Goal: Information Seeking & Learning: Learn about a topic

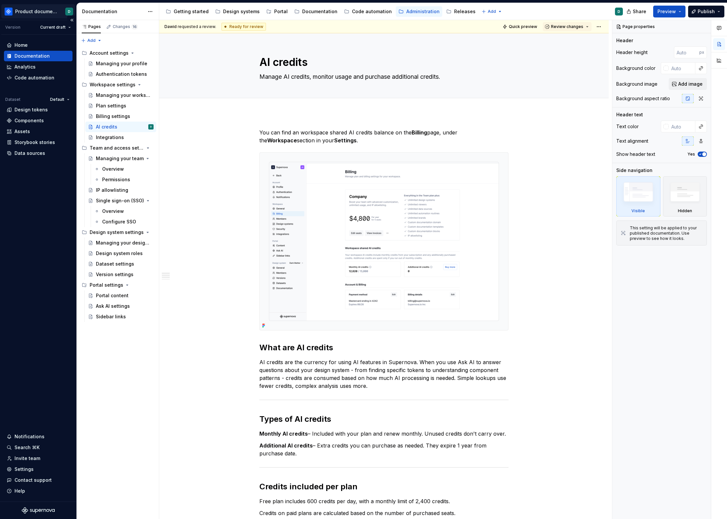
scroll to position [65, 0]
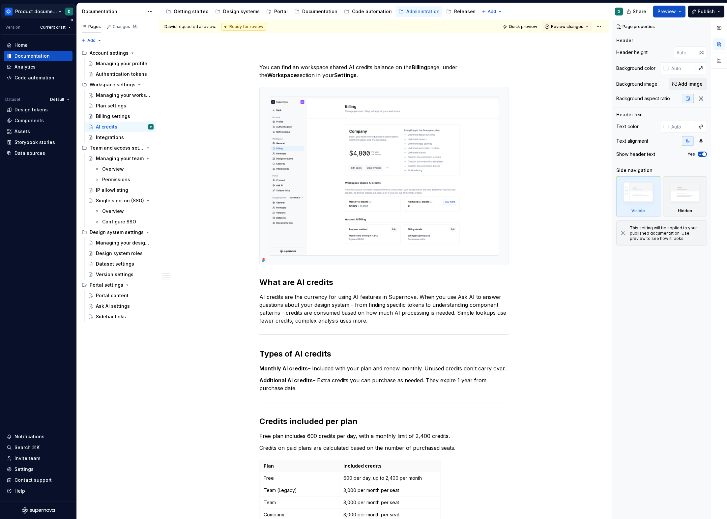
click at [55, 11] on html "Product documentation D Version Current draft Home Documentation Analytics Code…" at bounding box center [363, 259] width 727 height 519
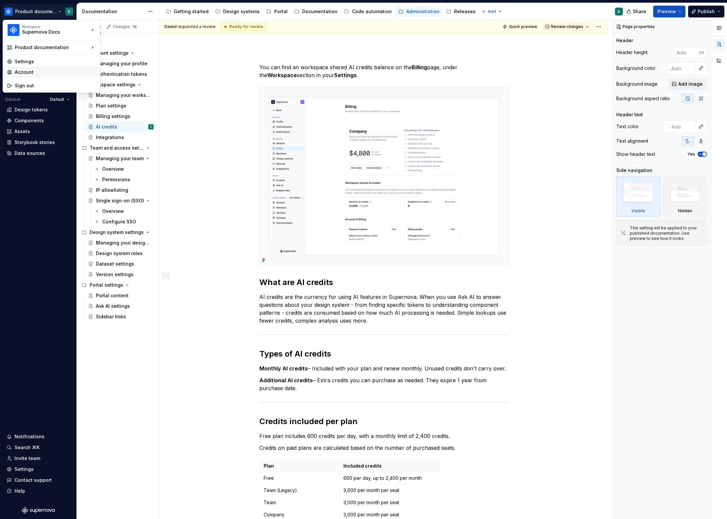
type textarea "*"
click at [47, 84] on div "Sign out" at bounding box center [55, 85] width 81 height 7
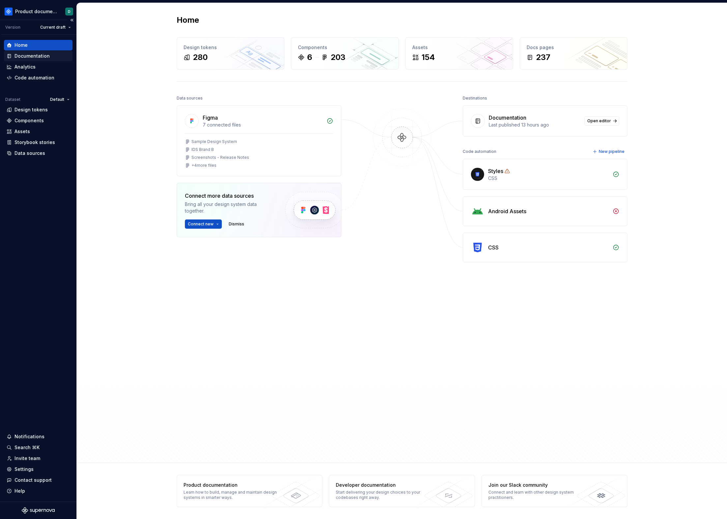
click at [33, 60] on div "Documentation" at bounding box center [38, 56] width 69 height 11
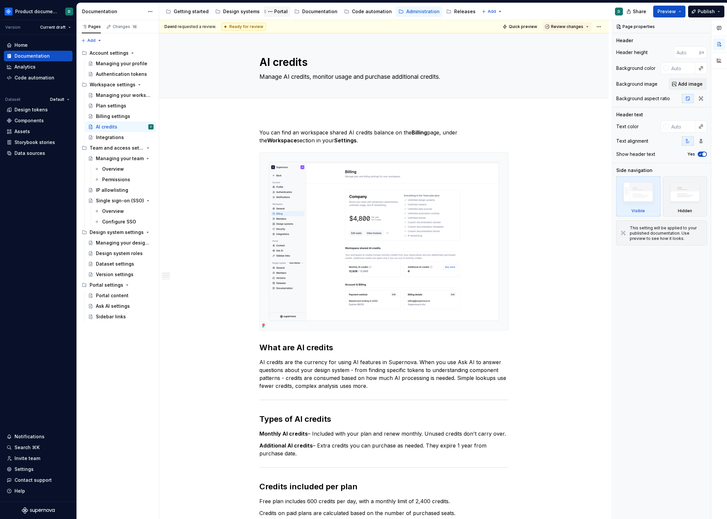
click at [274, 12] on div "Portal" at bounding box center [281, 11] width 14 height 7
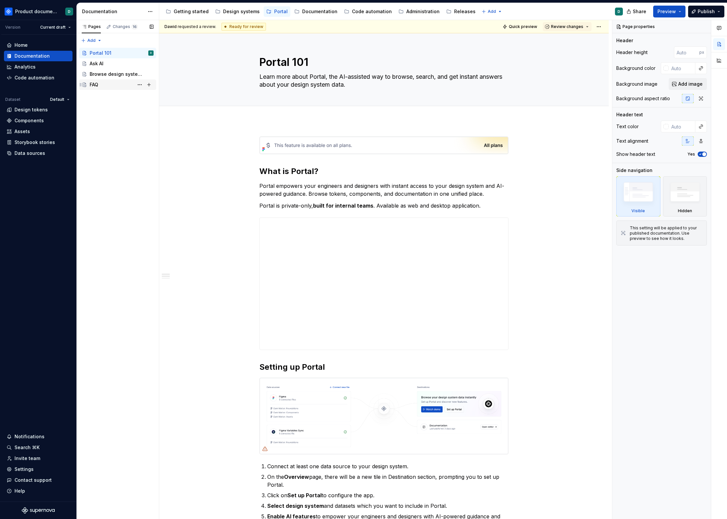
click at [112, 85] on div "FAQ" at bounding box center [122, 84] width 64 height 9
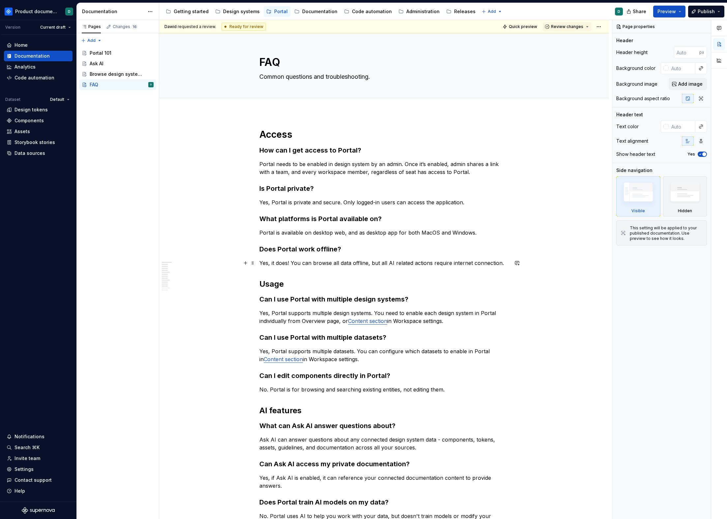
type textarea "*"
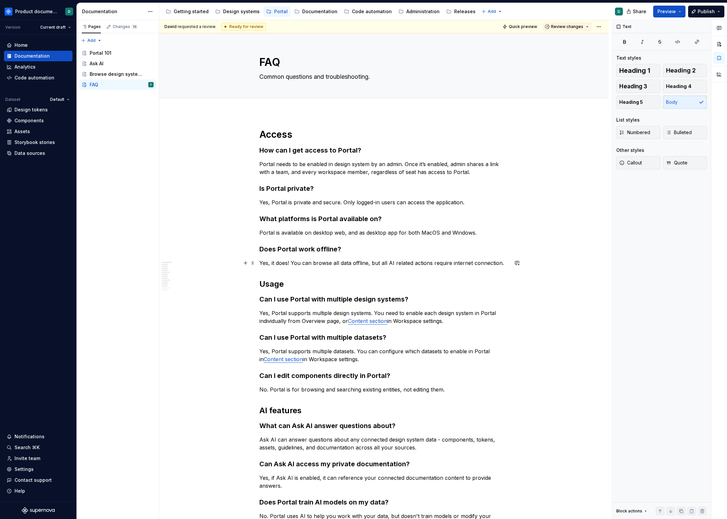
click at [504, 262] on p "Yes, it does! You can browse all data offline, but all AI related actions requi…" at bounding box center [383, 263] width 249 height 8
click at [473, 201] on p "Yes, Portal is private and secure. Only logged-in users can access the applicat…" at bounding box center [383, 202] width 249 height 8
click at [479, 170] on p "Portal needs to be enabled in design system by an admin. Once it’s enabled, adm…" at bounding box center [383, 168] width 249 height 16
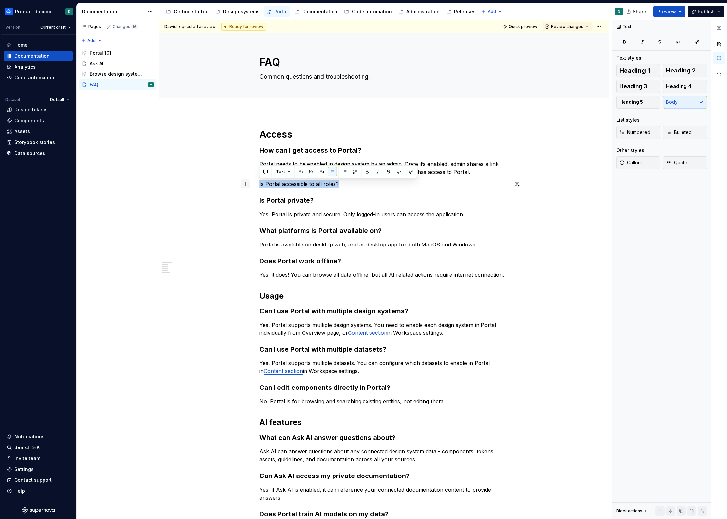
drag, startPoint x: 342, startPoint y: 184, endPoint x: 241, endPoint y: 187, distance: 100.9
click at [259, 187] on div "Access How can I get access to Portal? Portal needs to be enabled in design sys…" at bounding box center [383, 373] width 249 height 489
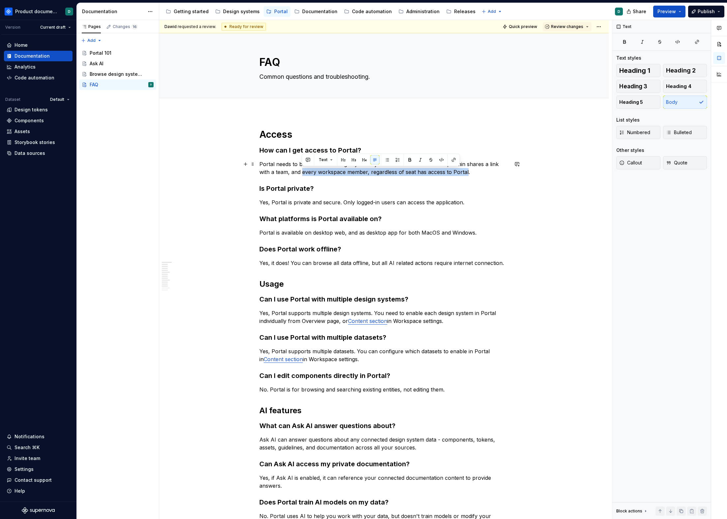
drag, startPoint x: 303, startPoint y: 171, endPoint x: 469, endPoint y: 170, distance: 165.8
click at [466, 170] on p "Portal needs to be enabled in design system by an admin. Once it’s enabled, adm…" at bounding box center [383, 168] width 249 height 16
click at [472, 169] on p "Portal needs to be enabled in design system by an admin. Once it’s enabled, adm…" at bounding box center [383, 168] width 249 height 16
click at [415, 171] on p "Portal needs to be enabled in design system by an admin. Once it’s enabled, adm…" at bounding box center [383, 168] width 249 height 16
click at [401, 185] on h3 "Is Portal private?" at bounding box center [383, 188] width 249 height 9
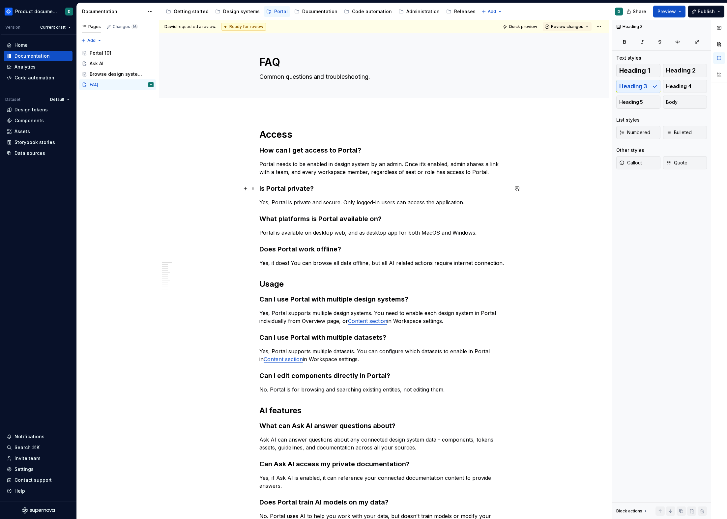
click at [373, 190] on h3 "Is Portal private?" at bounding box center [383, 188] width 249 height 9
click at [401, 164] on p "Portal needs to be enabled in design system by an admin. Once it’s enabled, adm…" at bounding box center [383, 168] width 249 height 16
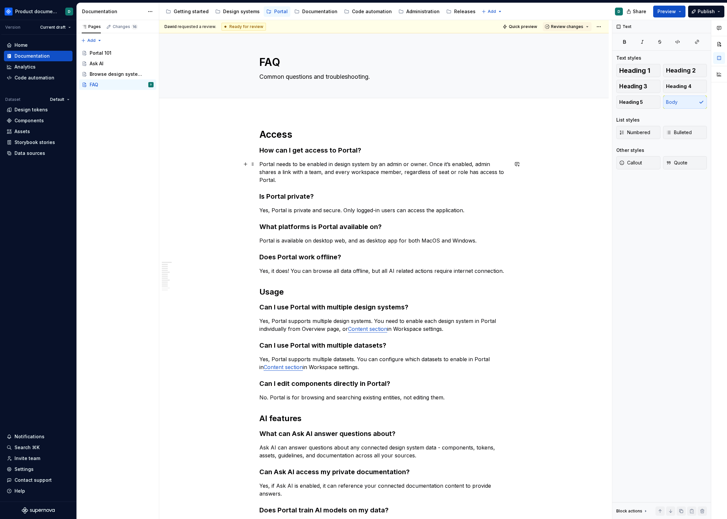
click at [394, 179] on p "Portal needs to be enabled in design system by an admin or owner. Once it’s ena…" at bounding box center [383, 172] width 249 height 24
click at [479, 164] on p "Portal needs to be enabled in design system by an admin or owner. Once it’s ena…" at bounding box center [383, 172] width 249 height 24
click at [489, 165] on p "Portal needs to be enabled in design system by an admin or owner. Once it’s ena…" at bounding box center [383, 172] width 249 height 24
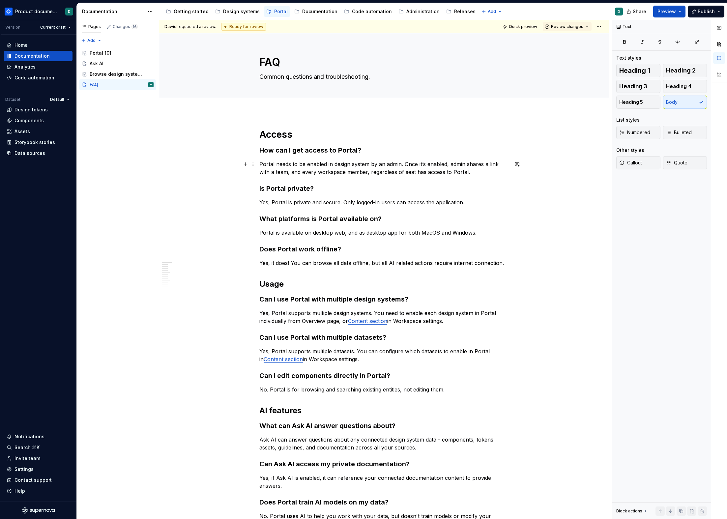
click at [395, 163] on p "Portal needs to be enabled in design system by an admin. Once it’s enabled, adm…" at bounding box center [383, 168] width 249 height 16
click at [387, 182] on div "Access How can I get access to Portal? Portal needs to be enabled in design sys…" at bounding box center [383, 363] width 249 height 469
click at [401, 165] on p "Portal needs to be enabled in design system by an admin. Once it’s enabled, adm…" at bounding box center [383, 168] width 249 height 16
click at [406, 183] on div "Access How can I get access to Portal? Portal needs to be enabled in design sys…" at bounding box center [383, 363] width 249 height 469
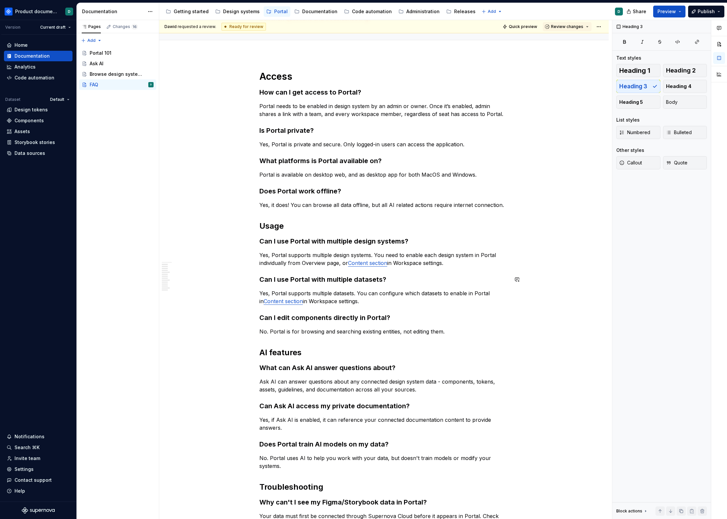
scroll to position [160, 0]
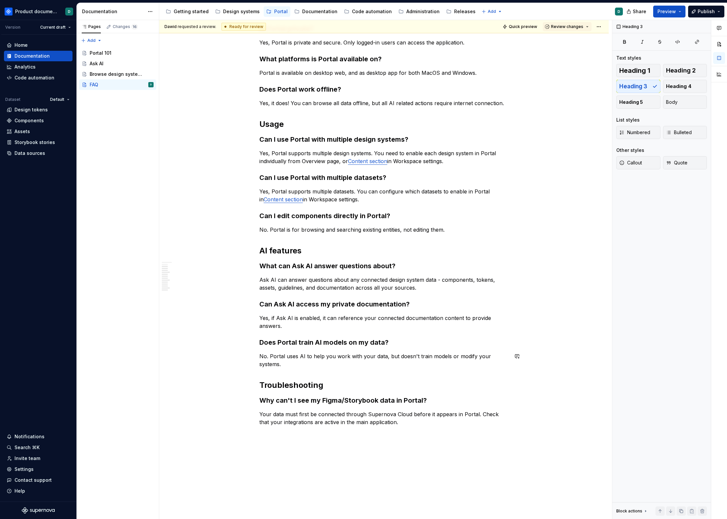
click at [398, 369] on div "Access How can I get access to Portal? Portal needs to be enabled in design sys…" at bounding box center [383, 203] width 249 height 469
click at [395, 367] on p "No. Portal uses AI to help you work with your data, but doesn't train models or…" at bounding box center [383, 360] width 249 height 16
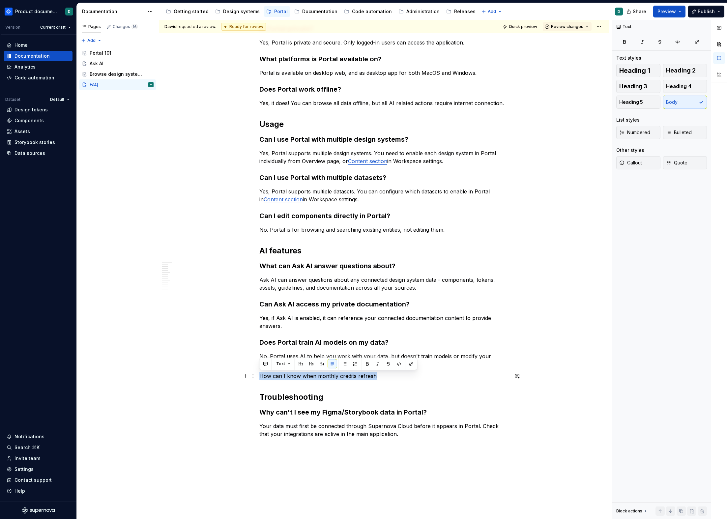
drag, startPoint x: 377, startPoint y: 375, endPoint x: 260, endPoint y: 378, distance: 116.8
click at [260, 378] on p "How can I know when monthly credits refresh" at bounding box center [383, 376] width 249 height 8
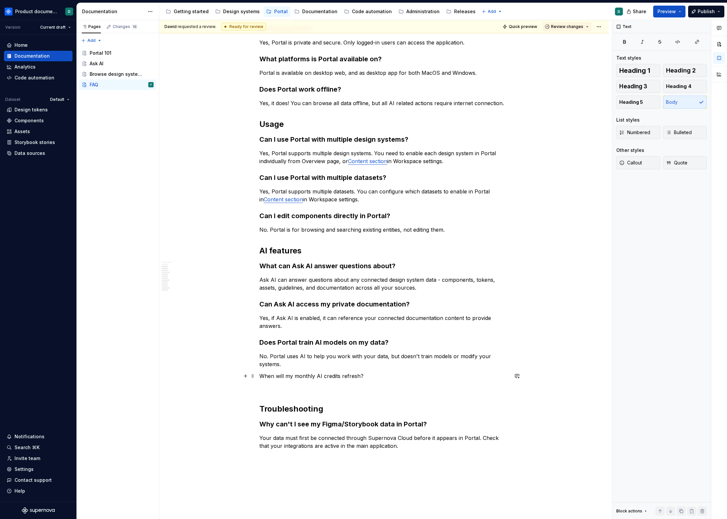
click at [261, 375] on p "When will my monthly AI credits refresh?" at bounding box center [383, 376] width 249 height 8
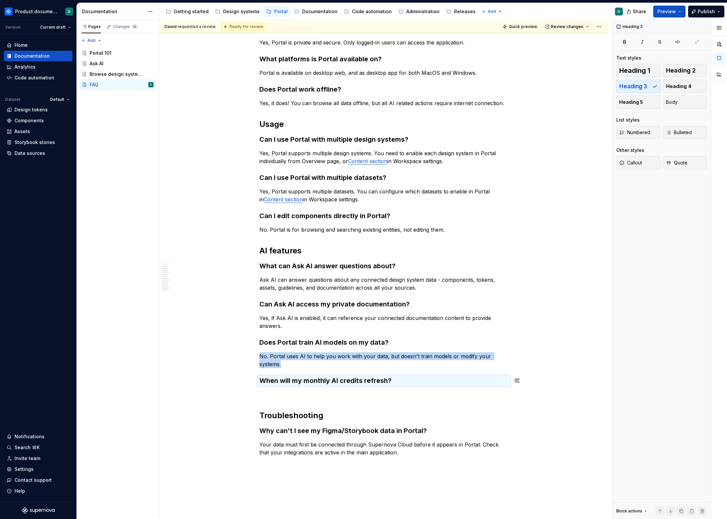
click at [278, 388] on div "Access How can I get access to Portal? Portal needs to be enabled in design sys…" at bounding box center [383, 219] width 249 height 500
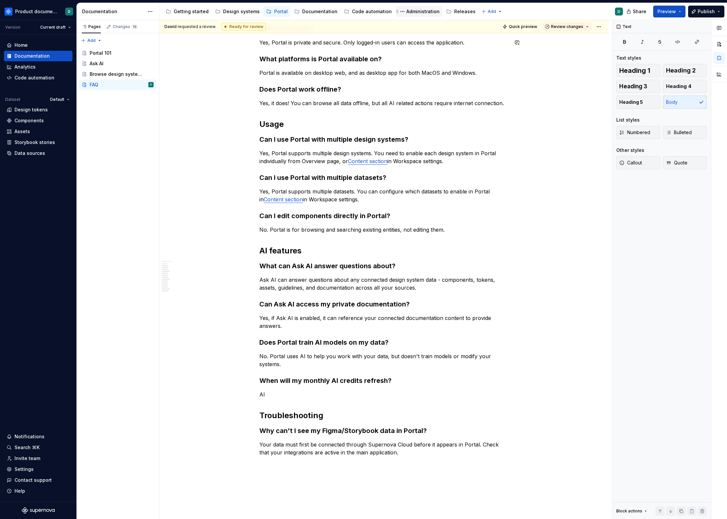
click at [412, 11] on div "Administration" at bounding box center [422, 11] width 33 height 7
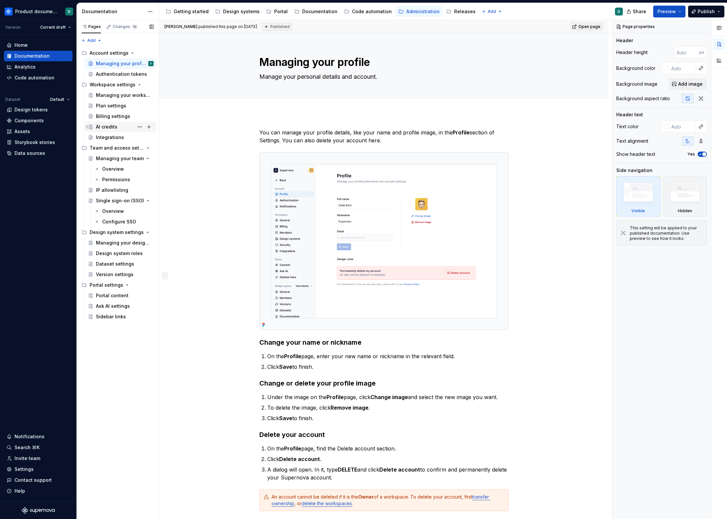
click at [112, 125] on div "AI credits" at bounding box center [106, 127] width 21 height 7
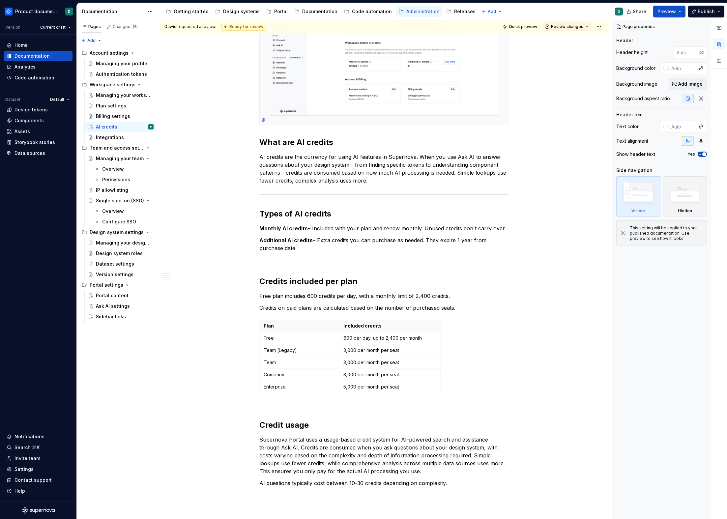
scroll to position [59, 0]
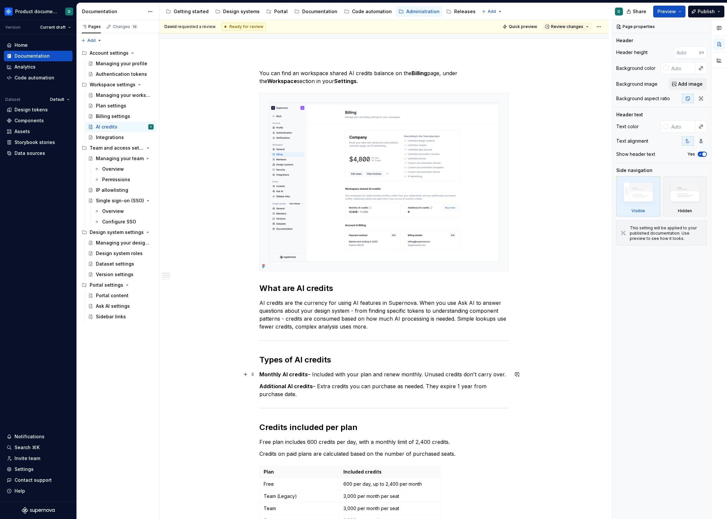
type textarea "*"
click at [418, 375] on p "Monthly AI credits – Included with your plan and renew monthly. Unused credits …" at bounding box center [383, 375] width 249 height 8
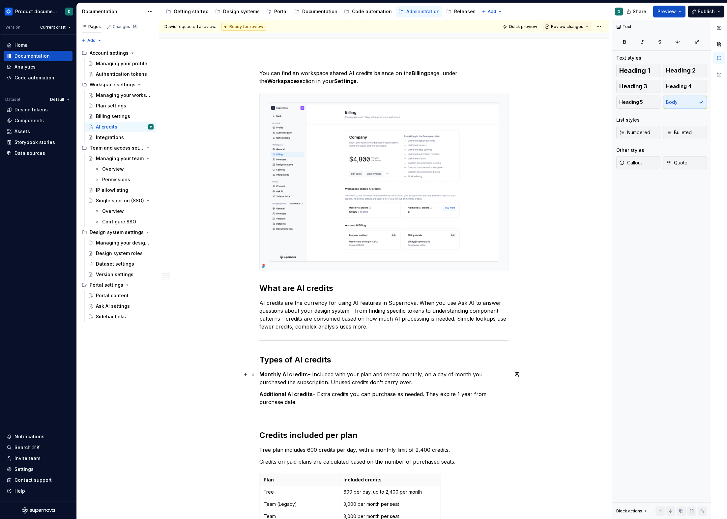
click at [404, 384] on p "Monthly AI credits – Included with your plan and renew monthly, on a day of mon…" at bounding box center [383, 379] width 249 height 16
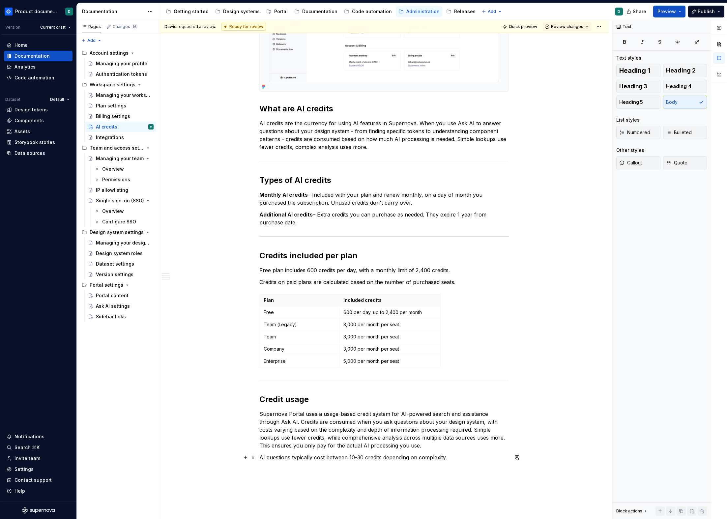
click at [470, 456] on p "AI questions typically cost between 10-30 credits depending on complexity." at bounding box center [383, 458] width 249 height 8
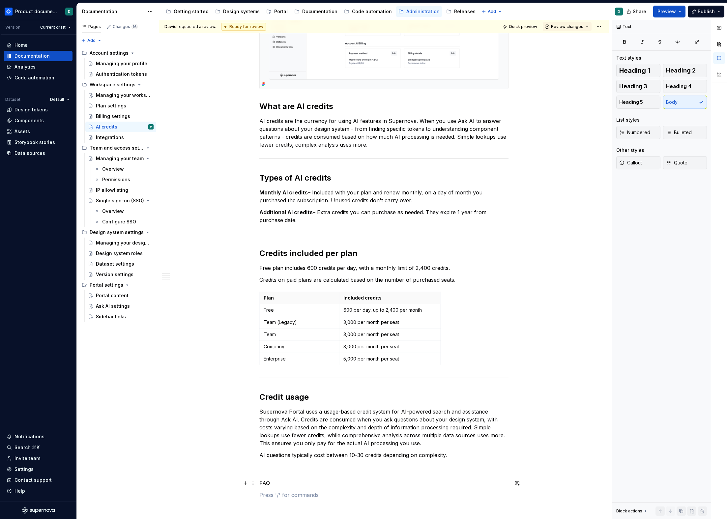
click at [259, 483] on div "You can find an workspace shared AI credits balance on the Billing page, under …" at bounding box center [384, 267] width 450 height 792
click at [269, 397] on strong "Credit usage" at bounding box center [283, 396] width 49 height 10
click at [256, 481] on div "You can find an workspace shared AI credits balance on the Billing page, under …" at bounding box center [384, 267] width 450 height 794
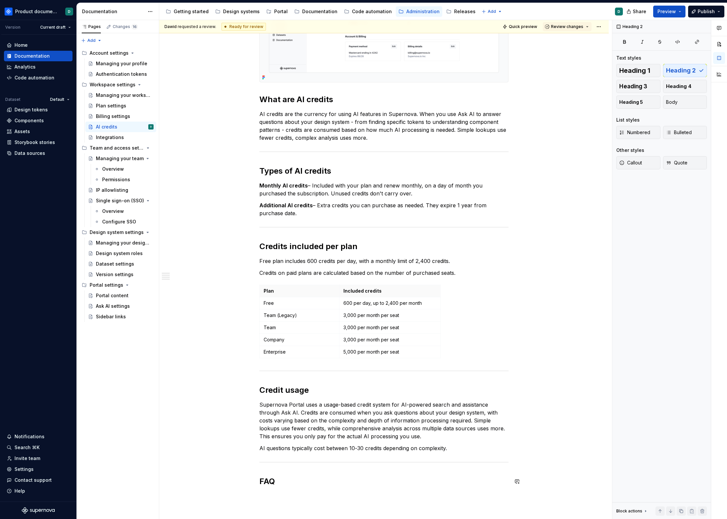
click at [264, 491] on div "You can find an workspace shared AI credits balance on the Billing page, under …" at bounding box center [383, 190] width 249 height 620
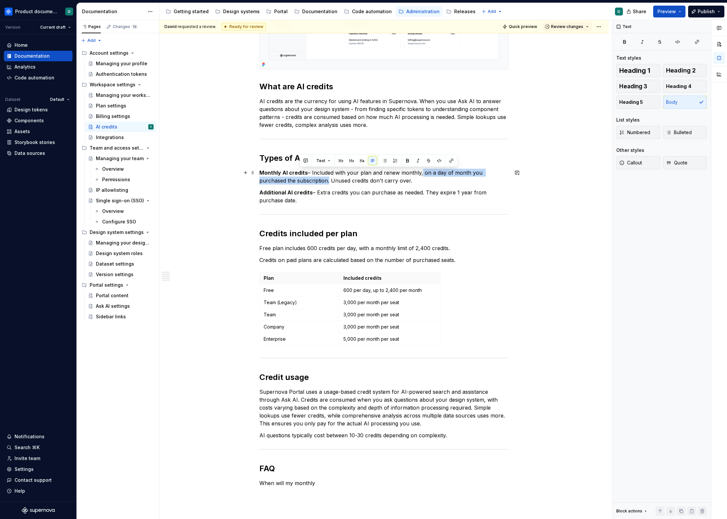
drag, startPoint x: 298, startPoint y: 181, endPoint x: 418, endPoint y: 172, distance: 119.7
click at [418, 172] on p "Monthly AI credits – Included with your plan and renew monthly, on a day of mon…" at bounding box center [383, 177] width 249 height 16
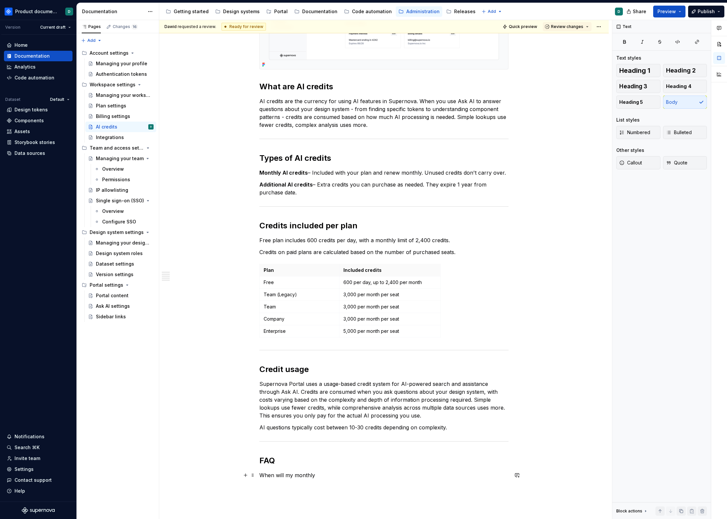
click at [323, 475] on p "When will my monthly" at bounding box center [383, 475] width 249 height 8
drag, startPoint x: 324, startPoint y: 476, endPoint x: 277, endPoint y: 474, distance: 46.8
click at [276, 474] on p "When will my monthly" at bounding box center [383, 475] width 249 height 8
click at [323, 475] on p "When will my monthly" at bounding box center [383, 475] width 249 height 8
click at [276, 476] on p "When will my monthly" at bounding box center [383, 475] width 249 height 8
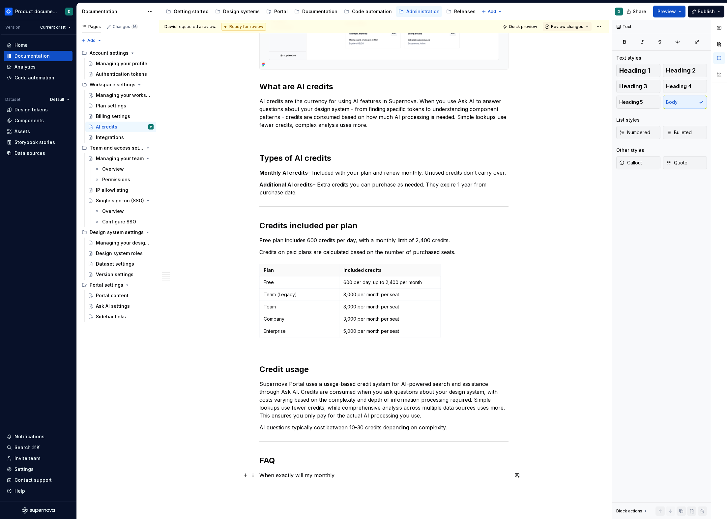
click at [343, 475] on p "When exactly will my monthly" at bounding box center [383, 475] width 249 height 8
click at [260, 475] on p "When exactly will my monthly AI credits refresh?" at bounding box center [383, 475] width 249 height 8
click at [260, 477] on h2 "When exactly will my monthly AI credits refresh?" at bounding box center [383, 476] width 249 height 11
click at [262, 484] on div "You can find an workspace shared AI credits balance on the Billing page, under …" at bounding box center [383, 180] width 249 height 626
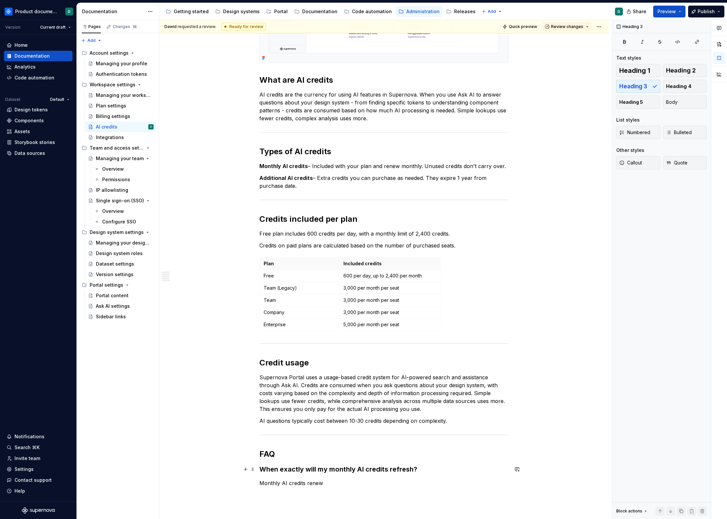
click at [396, 468] on h3 "When exactly will my monthly AI credits refresh?" at bounding box center [383, 469] width 249 height 9
click at [373, 481] on p "Monthly AI credits renew" at bounding box center [383, 483] width 249 height 8
click at [307, 467] on h3 "When exactly will my monthly AI credits renew?" at bounding box center [383, 469] width 249 height 9
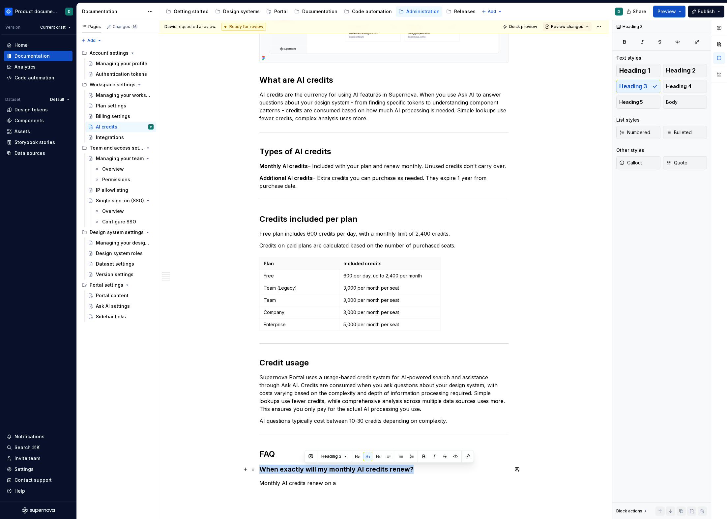
click at [307, 467] on h3 "When exactly will my monthly AI credits renew?" at bounding box center [383, 469] width 249 height 9
copy h3 "When exactly will my monthly AI credits renew?"
click at [339, 484] on p "Monthly AI credits renew on a" at bounding box center [383, 483] width 249 height 8
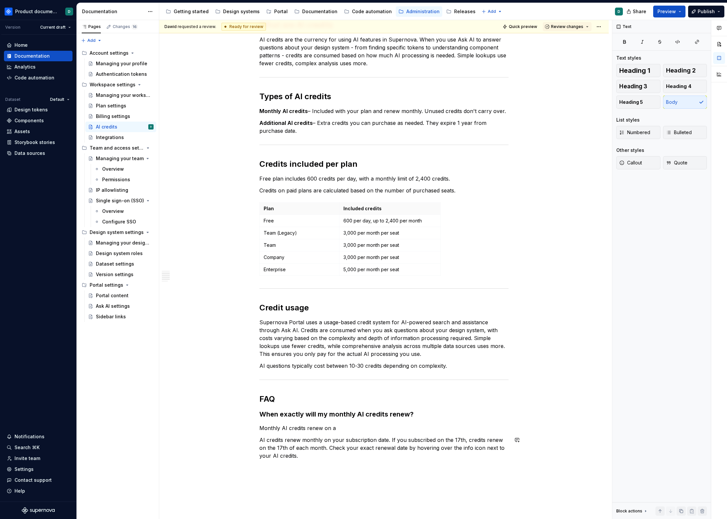
scroll to position [357, 0]
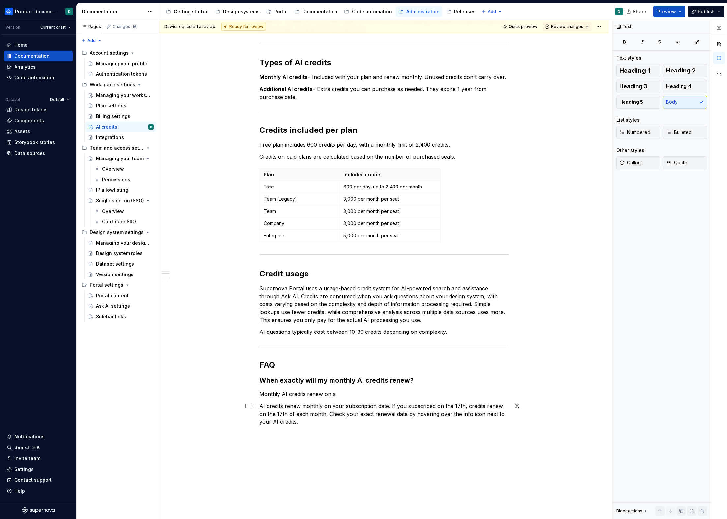
click at [260, 405] on p "AI credits renew monthly on your subscription date. If you subscribed on the 17…" at bounding box center [383, 414] width 249 height 24
click at [324, 420] on p "Monthly AI credits renew monthly on your subscription date. If you subscribed o…" at bounding box center [383, 414] width 249 height 24
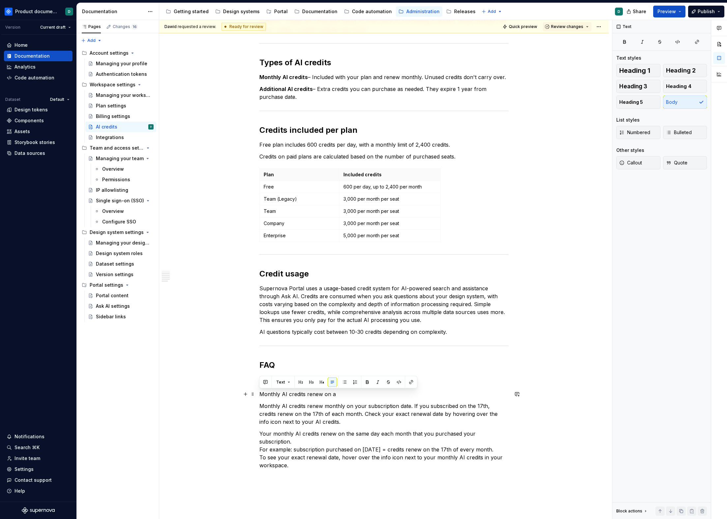
drag, startPoint x: 345, startPoint y: 396, endPoint x: 257, endPoint y: 395, distance: 88.4
click at [257, 395] on div "You can find an workspace shared AI credits balance on the Billing page, under …" at bounding box center [384, 194] width 450 height 877
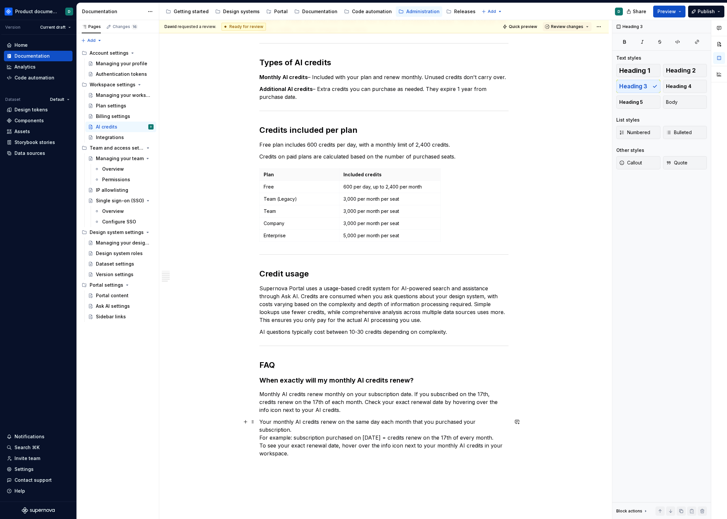
click at [293, 431] on p "Your monthly AI credits renew on the same day each month that you purchased you…" at bounding box center [383, 438] width 249 height 40
click at [260, 447] on p "Your monthly AI credits renew on the same day each month that you purchased you…" at bounding box center [383, 441] width 249 height 47
click at [305, 446] on p "Your monthly AI credits renew on the same day each month that you purchased you…" at bounding box center [383, 438] width 249 height 40
click at [258, 428] on div "You can find an workspace shared AI credits balance on the Billing page, under …" at bounding box center [384, 188] width 450 height 865
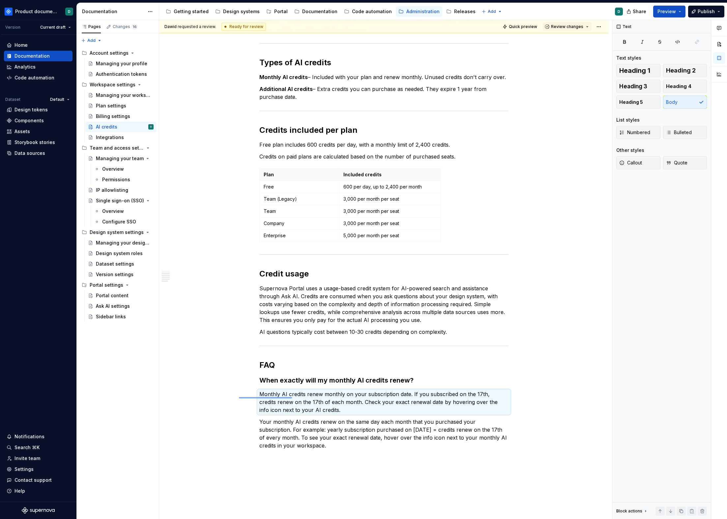
drag, startPoint x: 239, startPoint y: 399, endPoint x: 292, endPoint y: 397, distance: 52.8
click at [292, 397] on div "[PERSON_NAME] requested a review. Ready for review Quick preview Review changes…" at bounding box center [385, 269] width 453 height 499
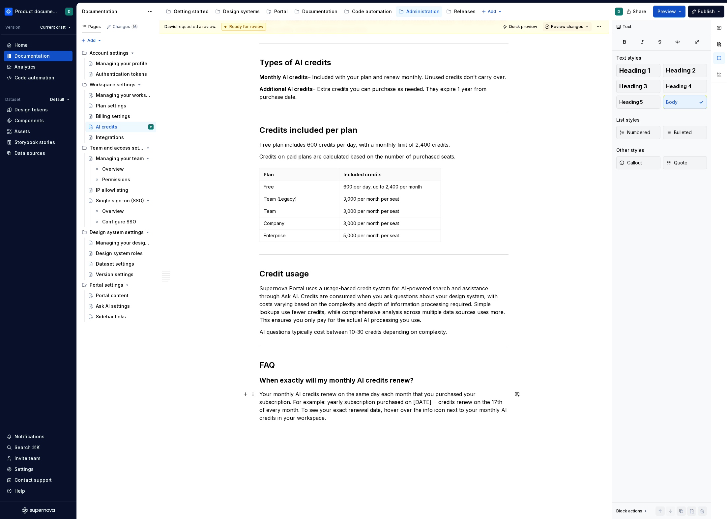
click at [326, 422] on p "Your monthly AI credits renew on the same day each month that you purchased you…" at bounding box center [383, 406] width 249 height 32
click at [304, 436] on h3 "Who can consume AI credits?" at bounding box center [383, 434] width 249 height 9
click at [451, 449] on p "Every member of the workspace can consume AI credits, because they are in one, …" at bounding box center [383, 448] width 249 height 8
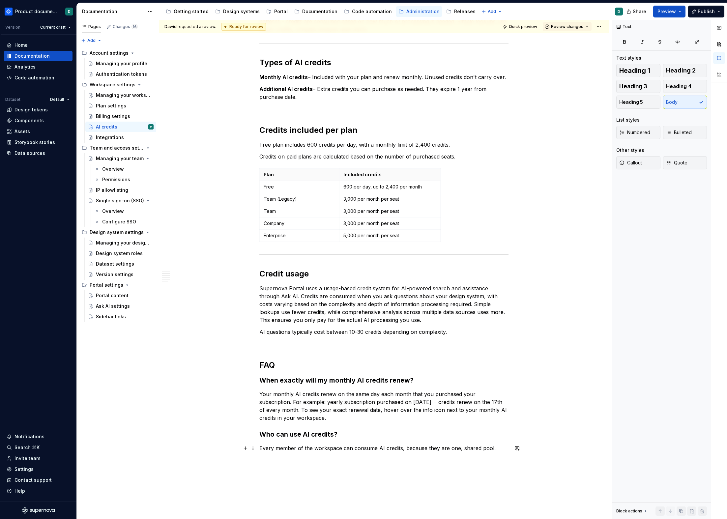
click at [492, 450] on p "Every member of the workspace can consume AI credits, because they are one, sha…" at bounding box center [383, 448] width 249 height 8
click at [339, 449] on p "Every member of the workspace can consume AI credits, because they are one, sha…" at bounding box center [383, 448] width 249 height 8
click at [502, 449] on p "Every member of the workspace can consume AI credits, because they are one, sha…" at bounding box center [383, 448] width 249 height 8
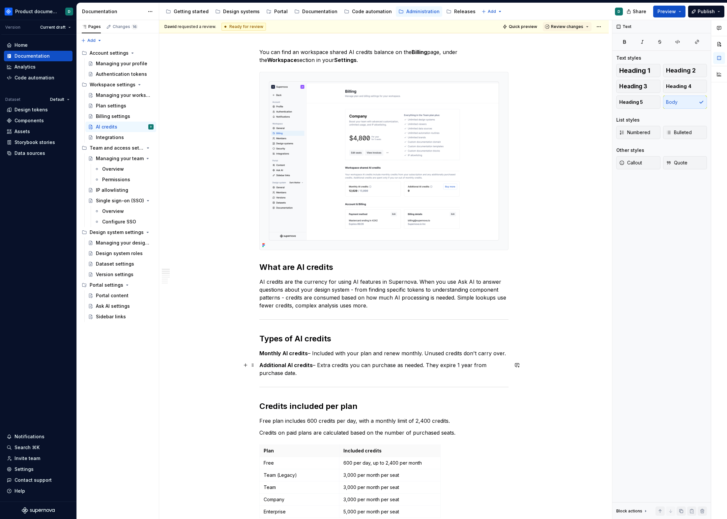
scroll to position [435, 0]
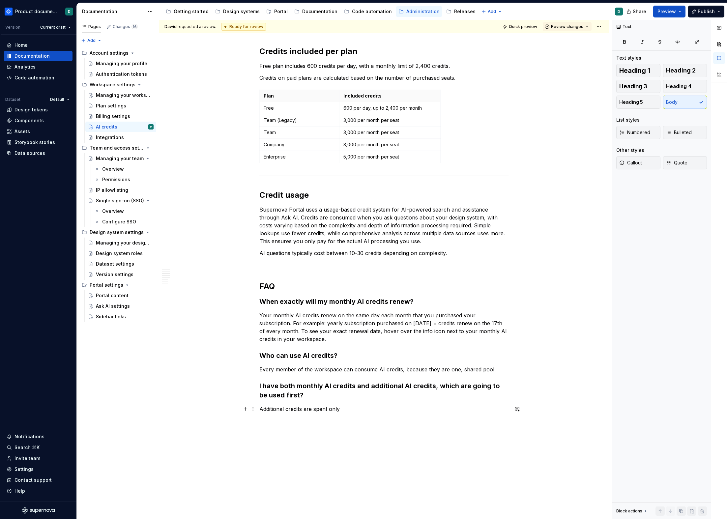
click at [259, 408] on p "Additional credits are spent only" at bounding box center [383, 409] width 249 height 8
click at [398, 413] on div "You can find an workspace shared AI credits balance on the Billing page, under …" at bounding box center [383, 57] width 249 height 728
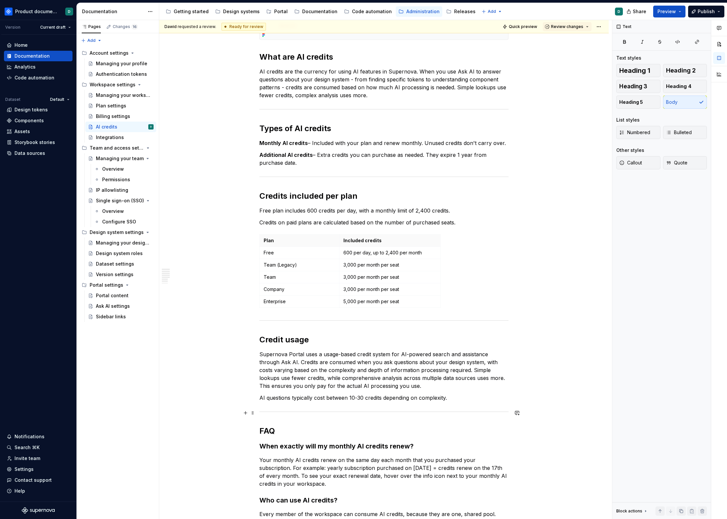
scroll to position [464, 0]
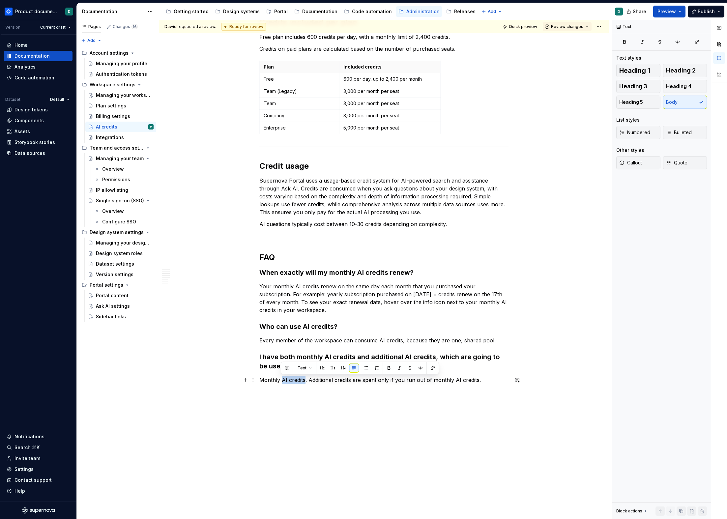
drag, startPoint x: 304, startPoint y: 380, endPoint x: 281, endPoint y: 380, distance: 22.7
click at [281, 380] on p "Monthly AI credits. Additional credits are spent only if you run out of monthly…" at bounding box center [383, 380] width 249 height 8
click at [429, 381] on p "Monthly. Additional credits are spent only if you run out of monthly AI credits." at bounding box center [383, 380] width 249 height 8
click at [454, 380] on p "Monthly. Additional credits are spent only if you run out of monthly credits." at bounding box center [383, 380] width 249 height 8
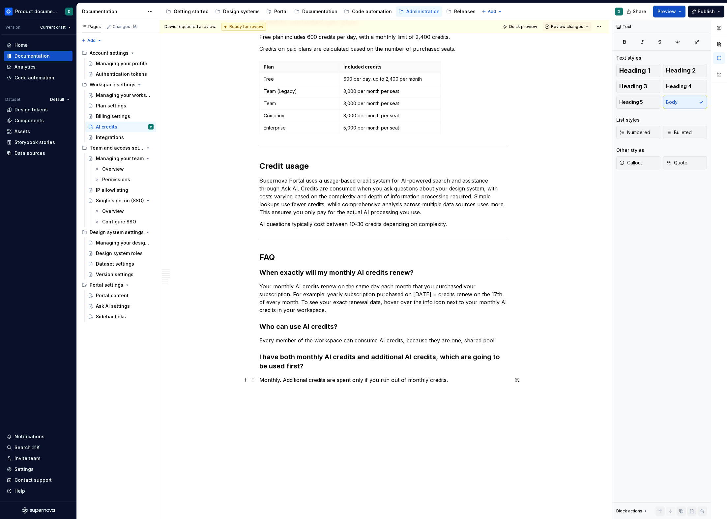
click at [451, 380] on p "Monthly. Additional credits are spent only if you run out of monthly credits." at bounding box center [383, 380] width 249 height 8
click at [279, 381] on p "Monthly. Additional credits are spent only if you run out of monthly credits." at bounding box center [383, 380] width 249 height 8
click at [500, 380] on p "Monthly credits are used first. Additional credits are spent only if you run ou…" at bounding box center [383, 380] width 249 height 8
click at [270, 13] on button "Page tree" at bounding box center [270, 12] width 8 height 8
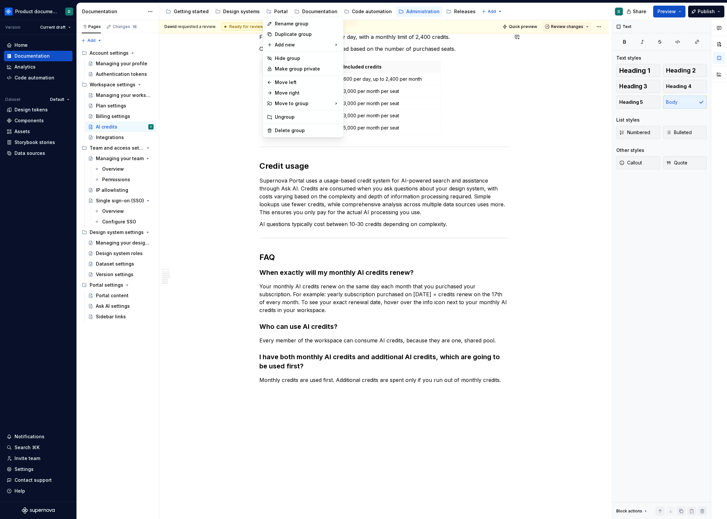
click at [273, 13] on html "Product documentation D Version Current draft Home Documentation Analytics Code…" at bounding box center [363, 259] width 727 height 519
click at [275, 13] on div "Portal" at bounding box center [281, 11] width 14 height 7
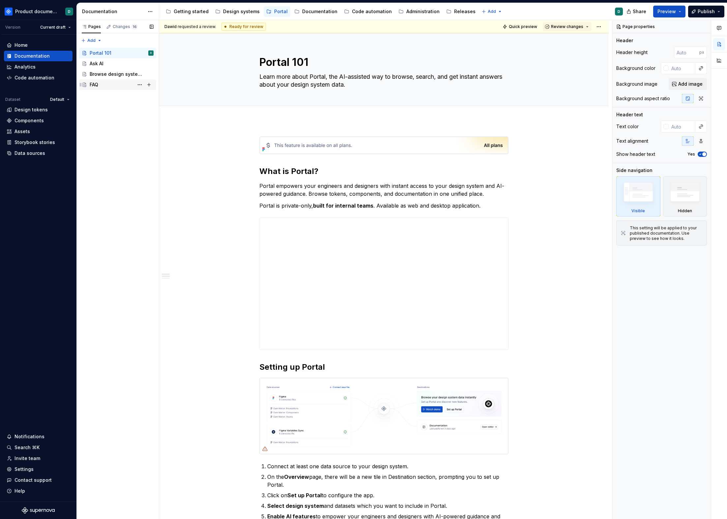
click at [103, 86] on div "FAQ" at bounding box center [122, 84] width 64 height 9
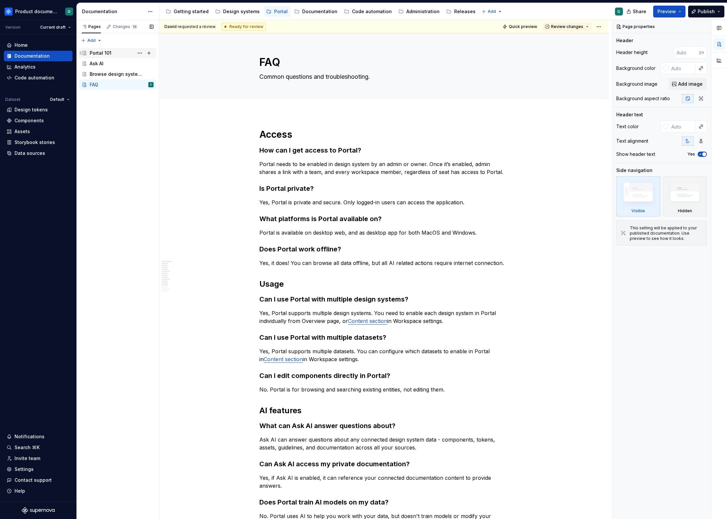
click at [108, 50] on div "Portal 101" at bounding box center [101, 53] width 22 height 7
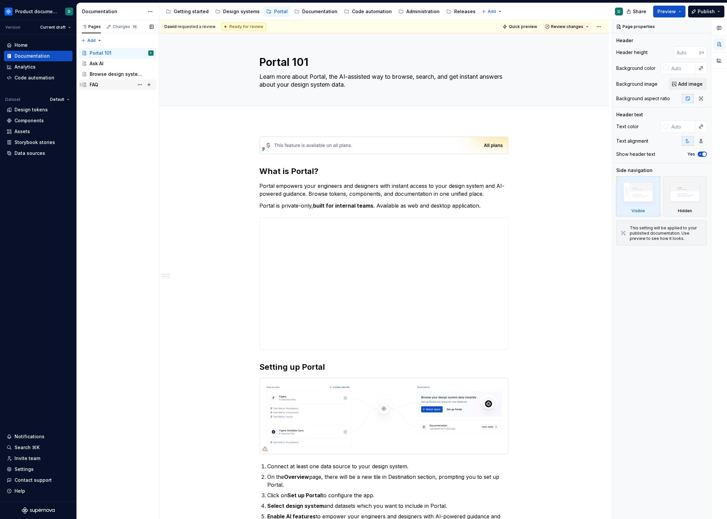
click at [112, 86] on div "FAQ" at bounding box center [122, 84] width 64 height 9
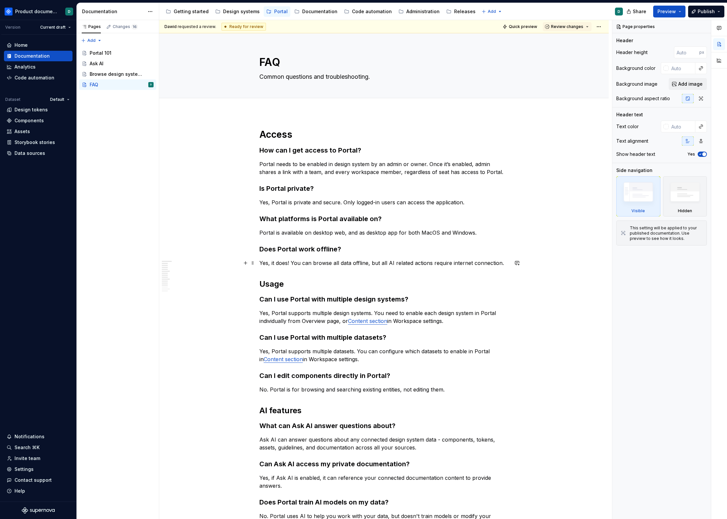
click at [311, 263] on p "Yes, it does! You can browse all data offline, but all AI related actions requi…" at bounding box center [383, 263] width 249 height 8
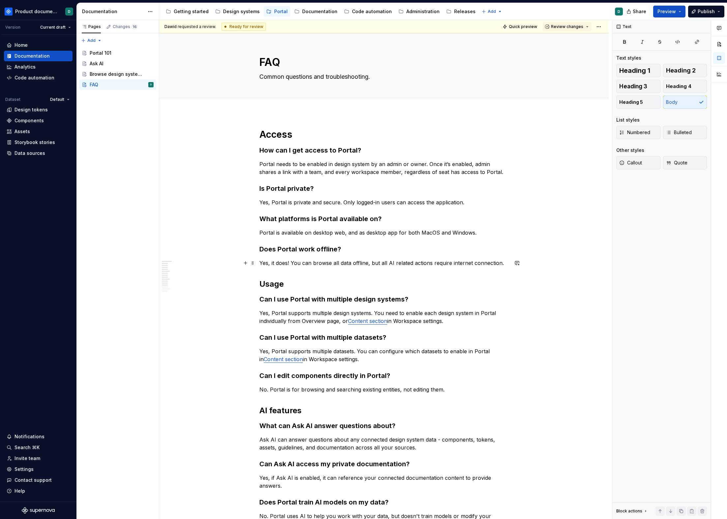
click at [503, 262] on p "Yes, it does! You can browse all data offline, but all AI related actions requi…" at bounding box center [383, 263] width 249 height 8
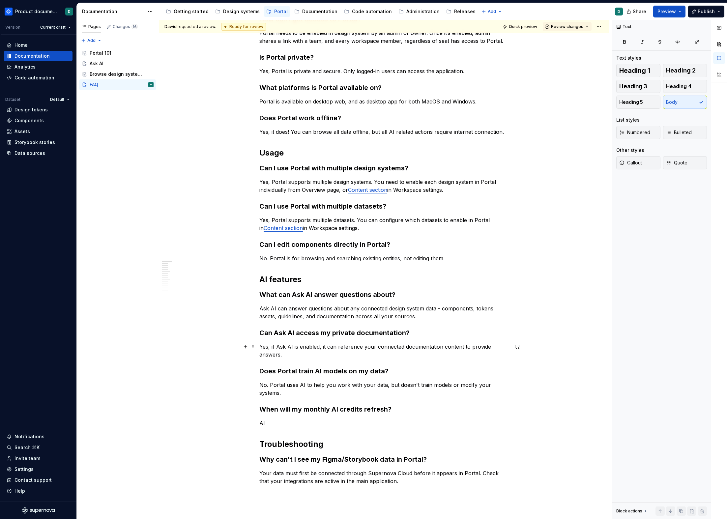
scroll to position [150, 0]
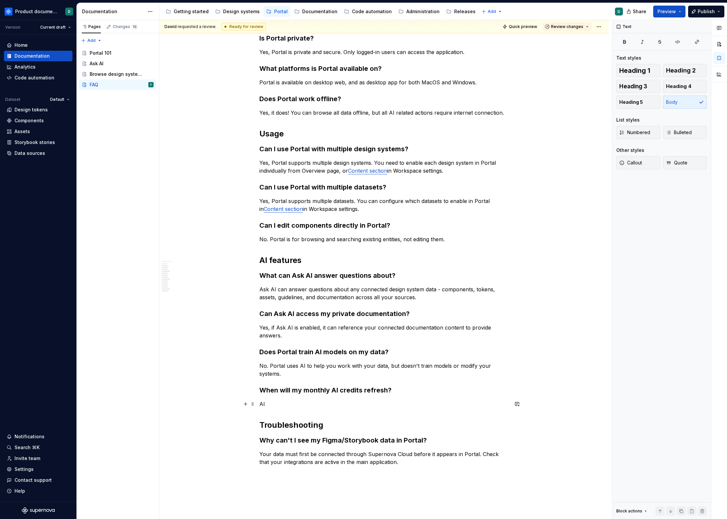
click at [326, 402] on p "AI" at bounding box center [383, 404] width 249 height 8
click at [408, 8] on div "Administration" at bounding box center [422, 11] width 33 height 7
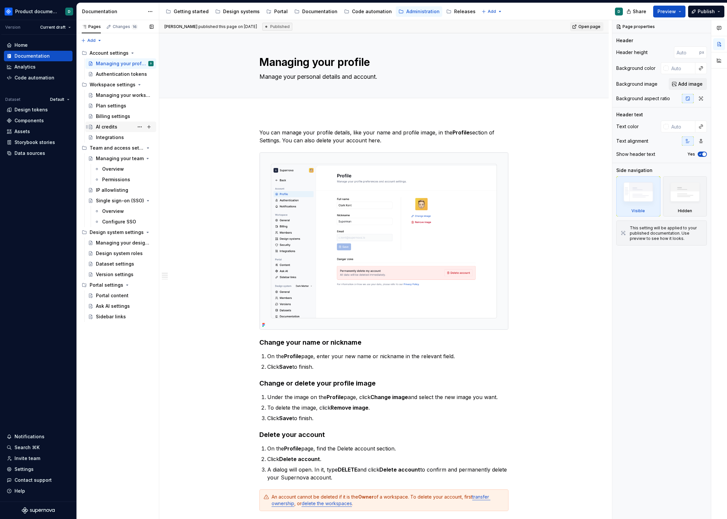
click at [99, 125] on div "AI credits" at bounding box center [106, 127] width 21 height 7
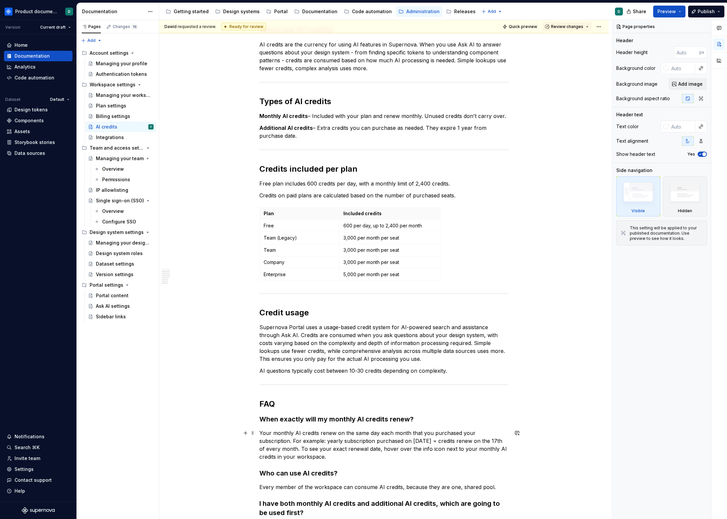
scroll to position [493, 0]
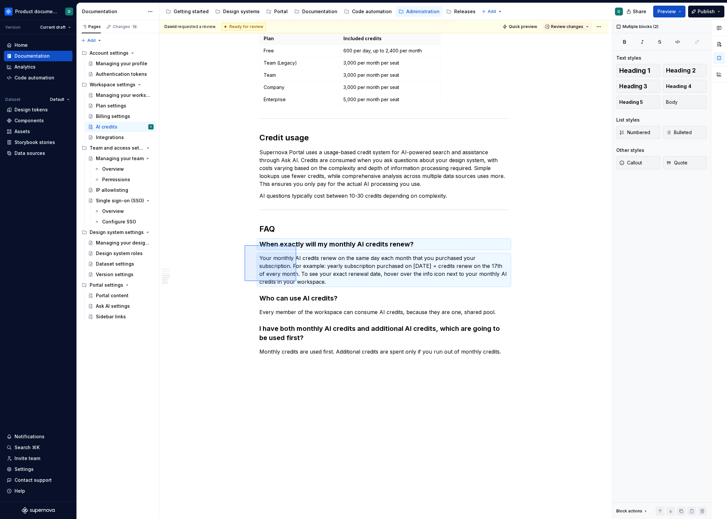
drag, startPoint x: 245, startPoint y: 281, endPoint x: 296, endPoint y: 245, distance: 63.0
click at [296, 245] on div "[PERSON_NAME] requested a review. Ready for review Quick preview Review changes…" at bounding box center [385, 269] width 453 height 499
click at [274, 14] on div "Portal" at bounding box center [281, 11] width 14 height 7
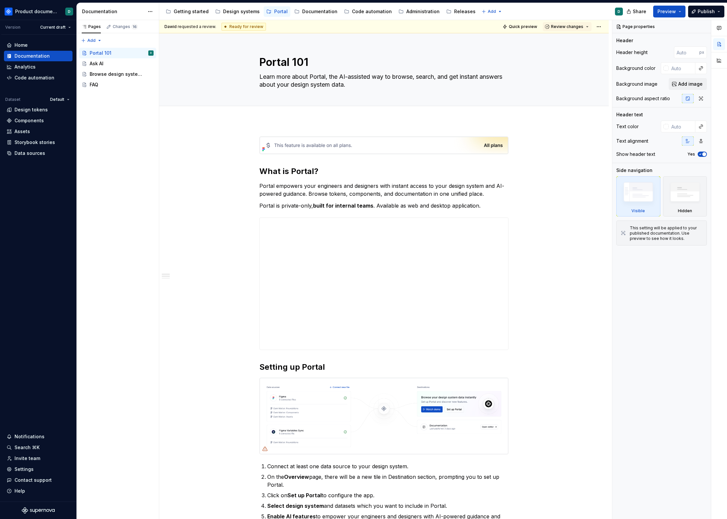
scroll to position [411, 0]
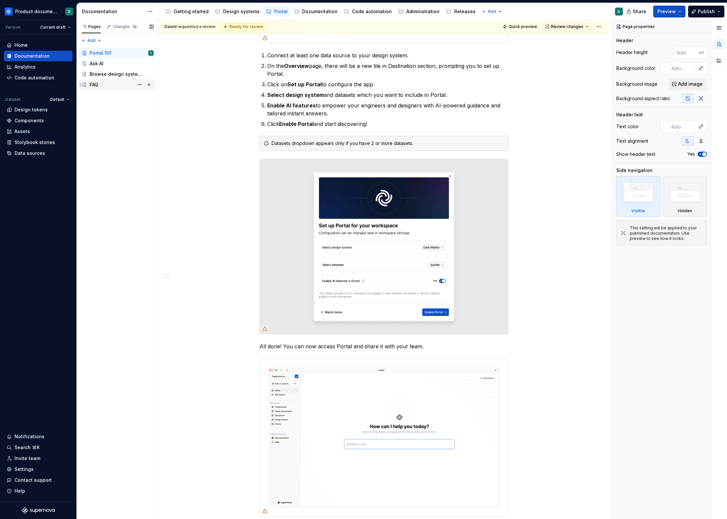
click at [125, 86] on div "FAQ" at bounding box center [122, 84] width 64 height 9
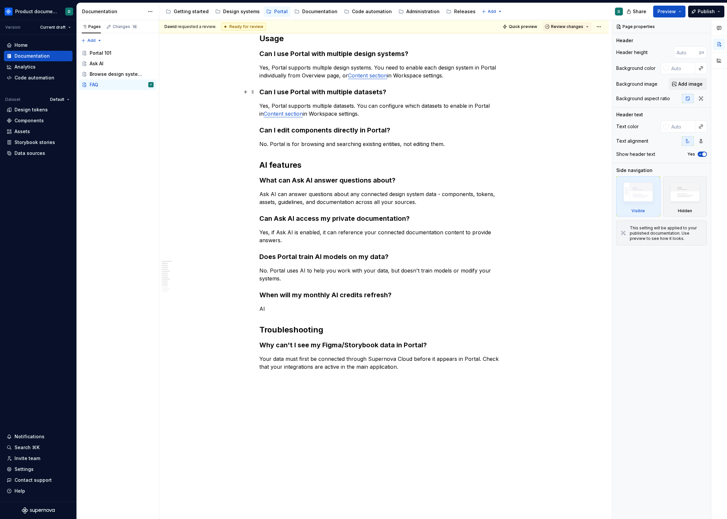
scroll to position [272, 0]
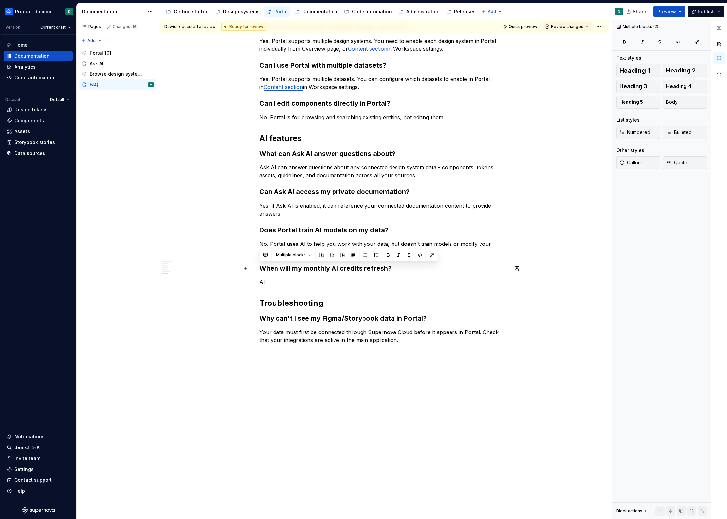
drag, startPoint x: 282, startPoint y: 280, endPoint x: 257, endPoint y: 270, distance: 26.6
click at [257, 270] on div "Access How can I get access to Portal? Portal needs to be enabled in design sys…" at bounding box center [384, 179] width 450 height 679
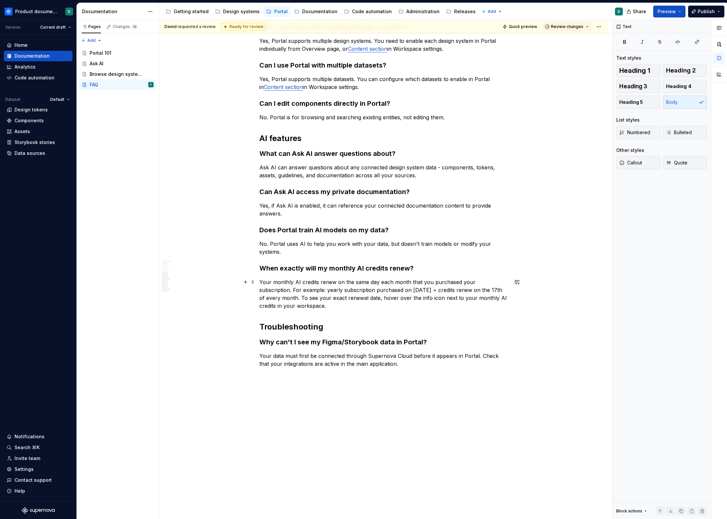
click at [340, 307] on p "Your monthly AI credits renew on the same day each month that you purchased you…" at bounding box center [383, 294] width 249 height 32
type textarea "*"
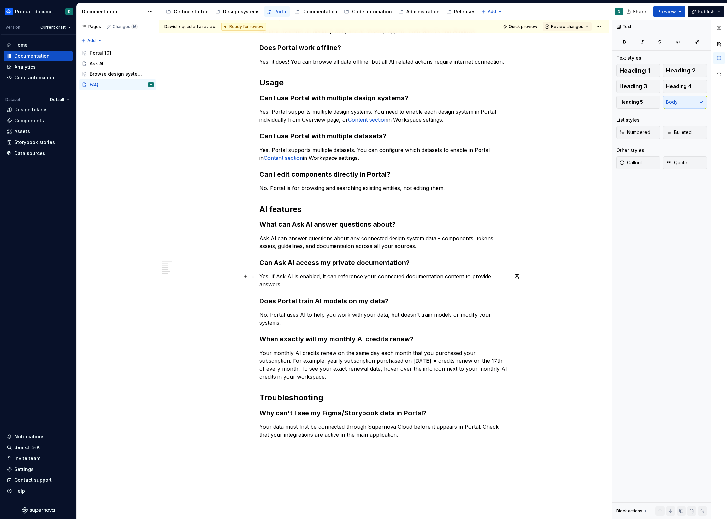
click at [319, 285] on p "Yes, if Ask AI is enabled, it can reference your connected documentation conten…" at bounding box center [383, 281] width 249 height 16
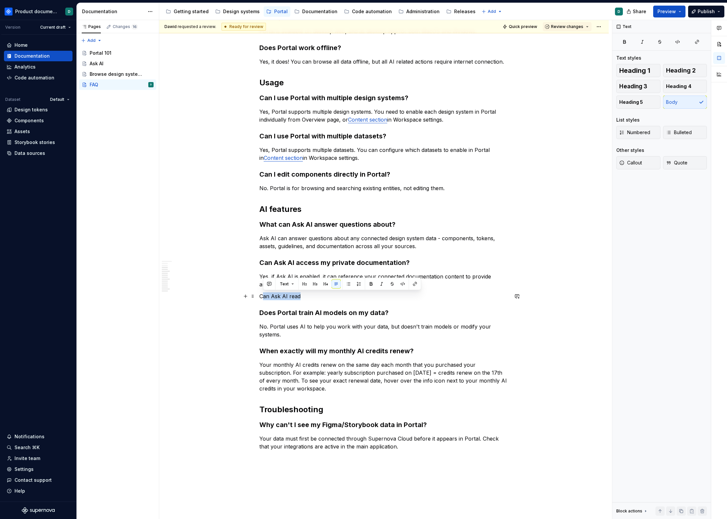
drag, startPoint x: 303, startPoint y: 297, endPoint x: 262, endPoint y: 298, distance: 40.6
click at [262, 298] on p "Can Ask AI read" at bounding box center [383, 296] width 249 height 8
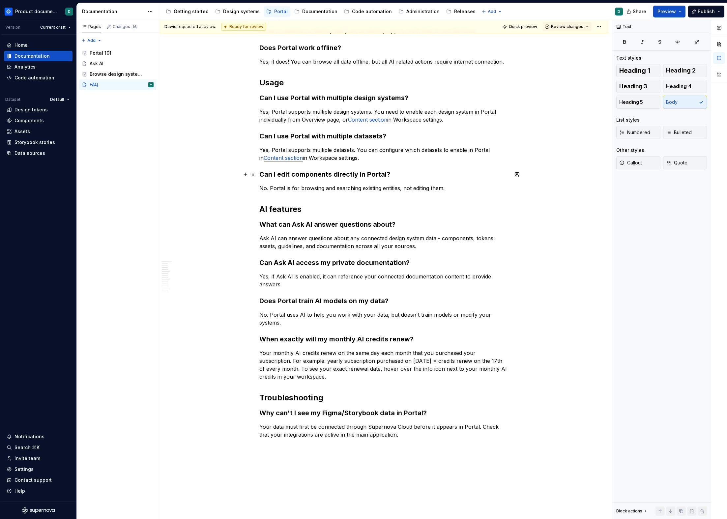
type textarea "*"
